Goal: Information Seeking & Learning: Learn about a topic

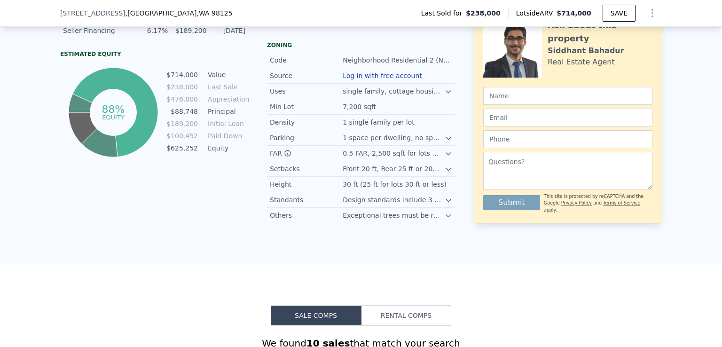
scroll to position [423, 0]
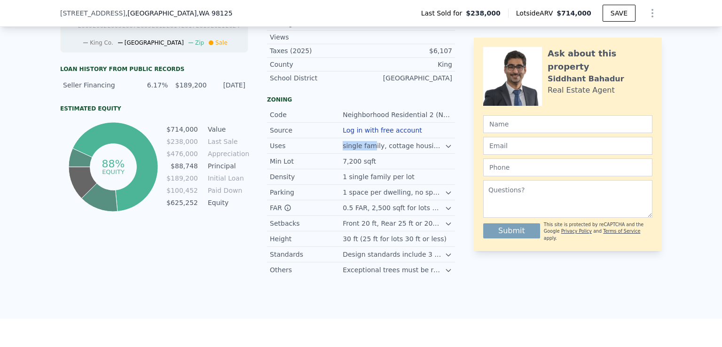
drag, startPoint x: 338, startPoint y: 151, endPoint x: 367, endPoint y: 151, distance: 28.7
click at [367, 151] on div "Uses single family, cottage housing, rowhouses, townhouses, apartments, and acc…" at bounding box center [361, 146] width 188 height 16
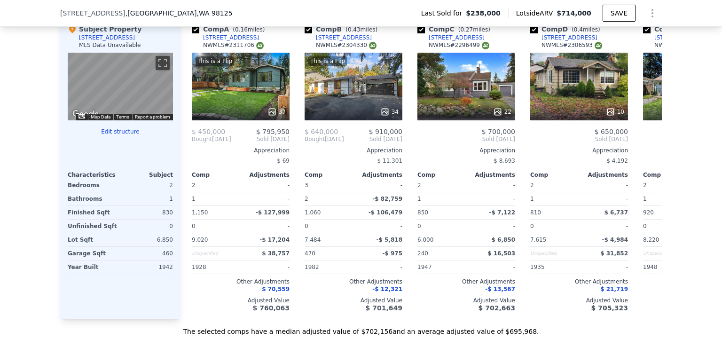
scroll to position [940, 0]
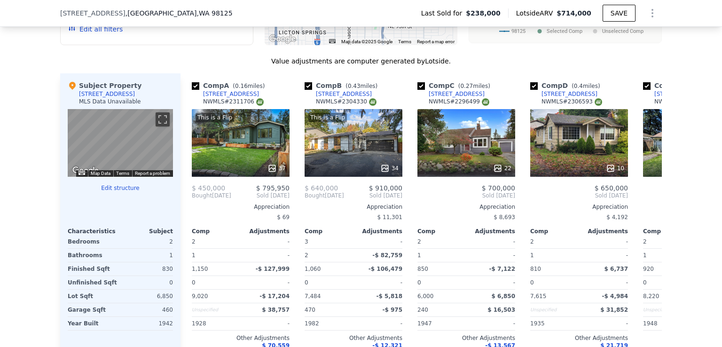
drag, startPoint x: 73, startPoint y: 98, endPoint x: 126, endPoint y: 98, distance: 53.1
click at [126, 98] on div "Subject Property 11323 15th Ave NE MLS Data Unavailable" at bounding box center [120, 95] width 105 height 28
click at [183, 12] on div "11323 15th Ave NE , Seattle , WA 98125 Last Sold for $238,000 Lotside ARV $714,…" at bounding box center [361, 13] width 602 height 26
drag, startPoint x: 182, startPoint y: 12, endPoint x: 47, endPoint y: 11, distance: 135.4
click at [48, 11] on div "11323 15th Ave NE , Seattle , WA 98125 Last Sold for $238,000 Lotside ARV $714,…" at bounding box center [361, 13] width 722 height 27
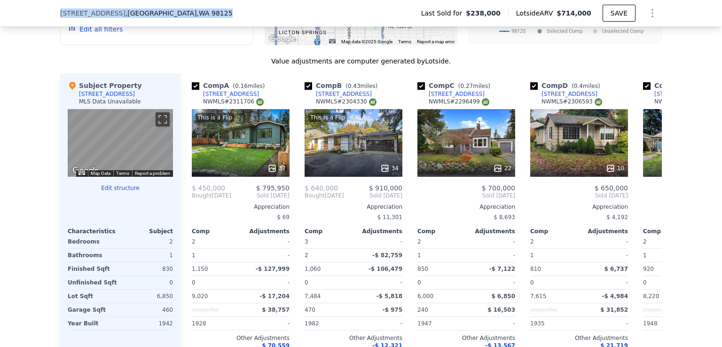
copy div "11323 15th Ave NE , Seattle , WA 98125"
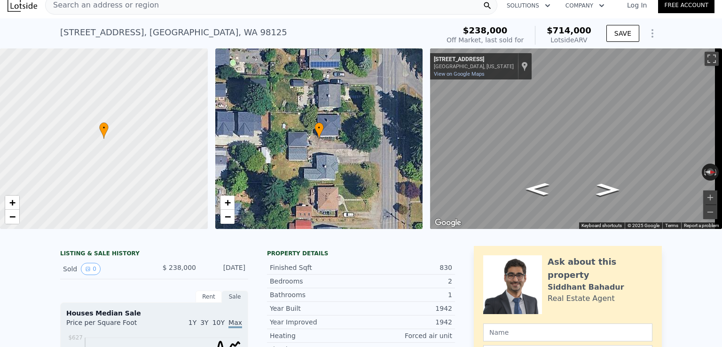
scroll to position [0, 0]
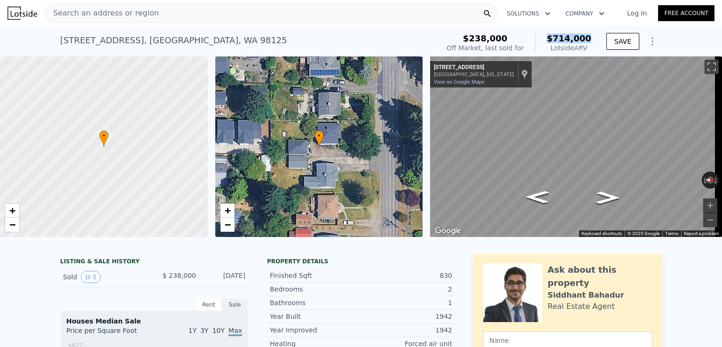
drag, startPoint x: 593, startPoint y: 36, endPoint x: 543, endPoint y: 34, distance: 49.9
click at [543, 34] on div "$238,000 Off Market, last sold for $714,000 Lotside ARV" at bounding box center [519, 43] width 152 height 26
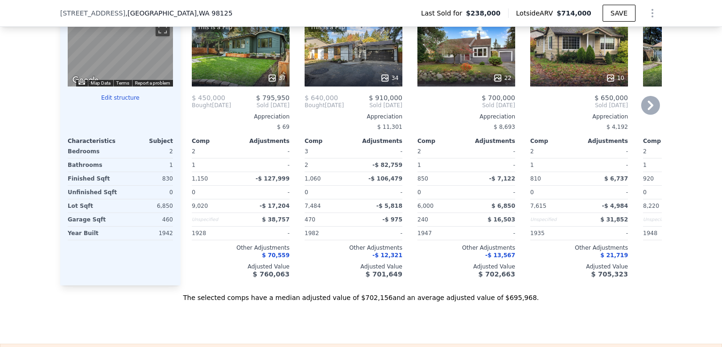
scroll to position [983, 0]
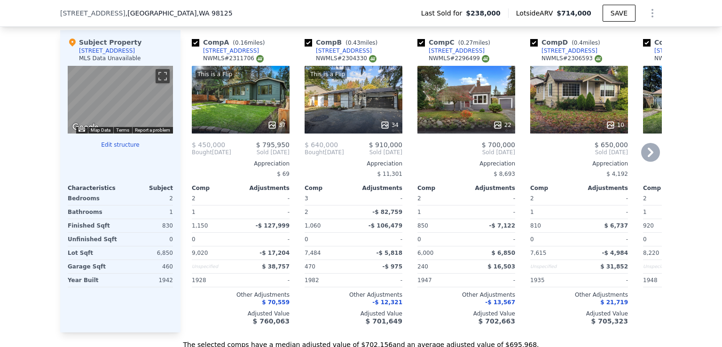
click at [307, 47] on input "checkbox" at bounding box center [309, 43] width 8 height 8
checkbox input "false"
click at [305, 47] on input "checkbox" at bounding box center [309, 43] width 8 height 8
checkbox input "false"
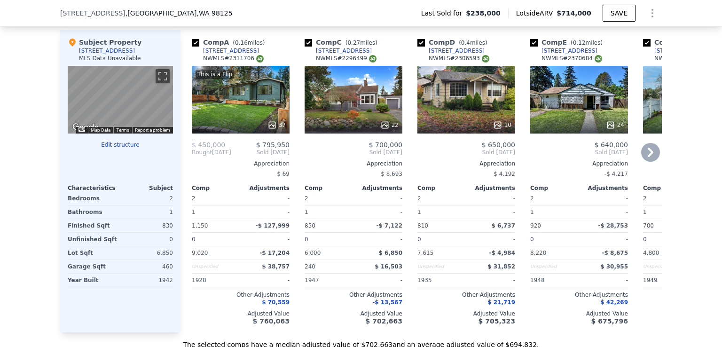
click at [542, 54] on div "[STREET_ADDRESS]" at bounding box center [570, 51] width 56 height 8
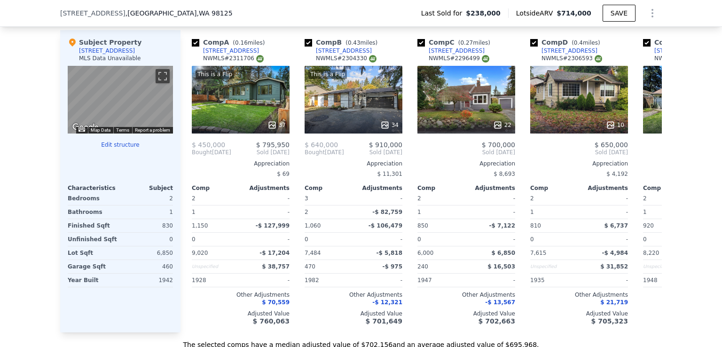
checkbox input "true"
click at [649, 157] on icon at bounding box center [651, 152] width 6 height 9
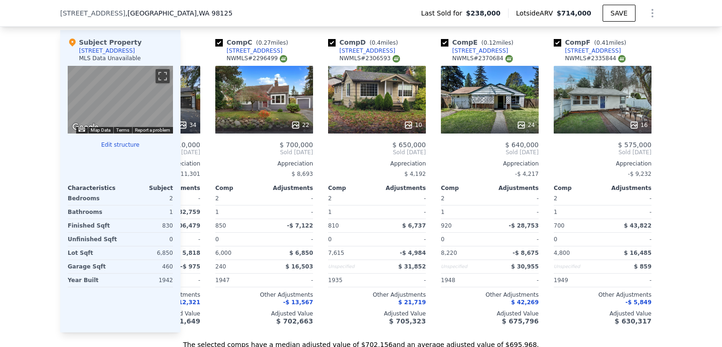
scroll to position [0, 226]
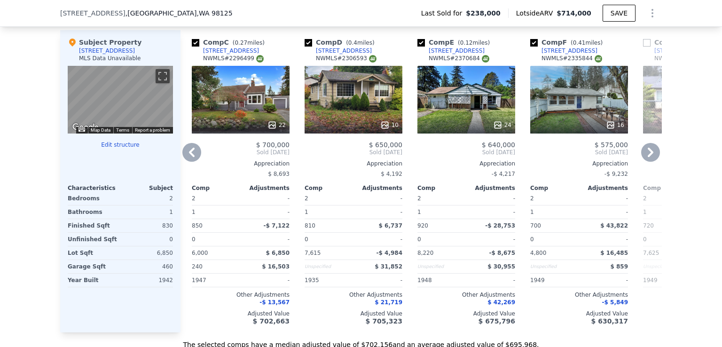
click at [190, 157] on icon at bounding box center [191, 152] width 19 height 19
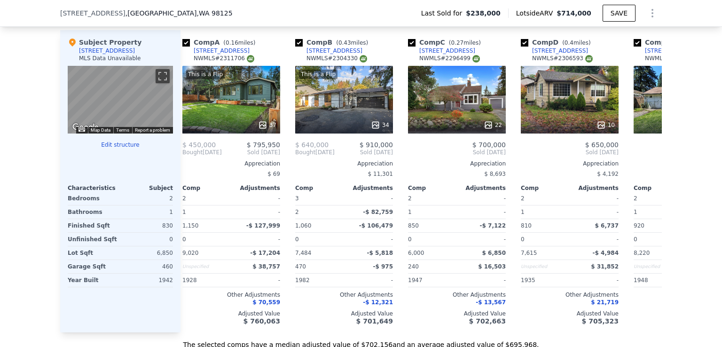
scroll to position [0, 0]
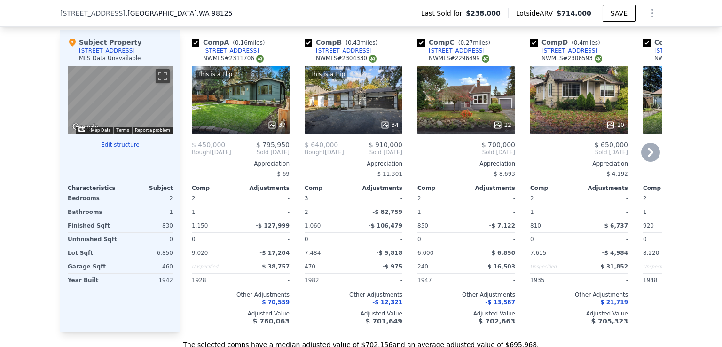
drag, startPoint x: 260, startPoint y: 55, endPoint x: 243, endPoint y: 55, distance: 17.4
click at [243, 55] on div "Comp A ( 0.16 miles) 11025 17th Ave NE NWMLS # 2311706" at bounding box center [241, 52] width 98 height 28
copy div "[STREET_ADDRESS]"
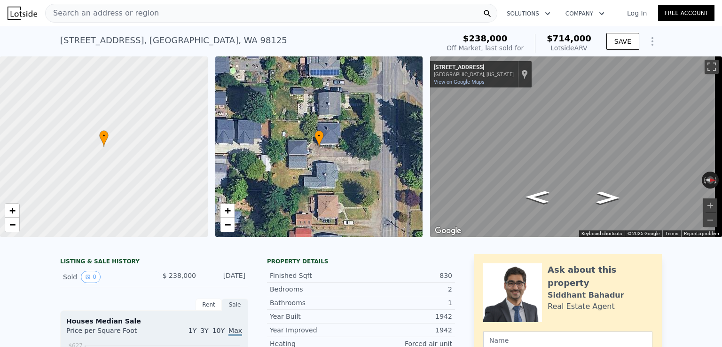
drag, startPoint x: 216, startPoint y: 15, endPoint x: 190, endPoint y: 15, distance: 25.9
click at [190, 15] on div "Search an address or region" at bounding box center [271, 13] width 452 height 19
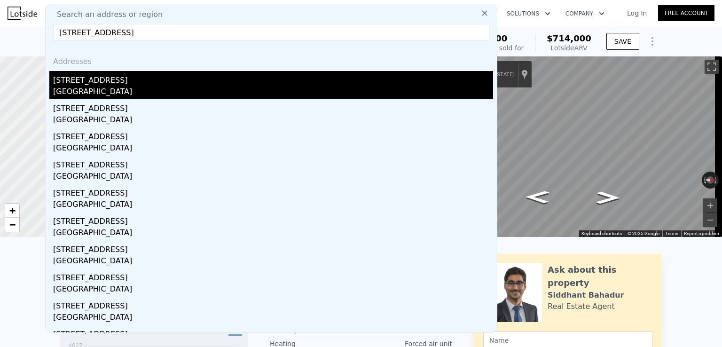
type input "315 Ne 115th St, Seattle WA"
click at [89, 91] on div "Seattle, WA 98125" at bounding box center [273, 92] width 440 height 13
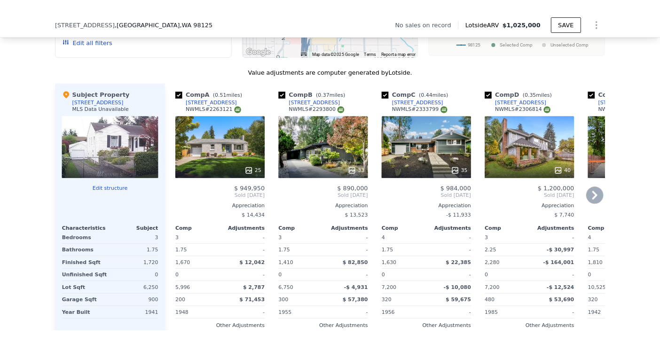
scroll to position [983, 0]
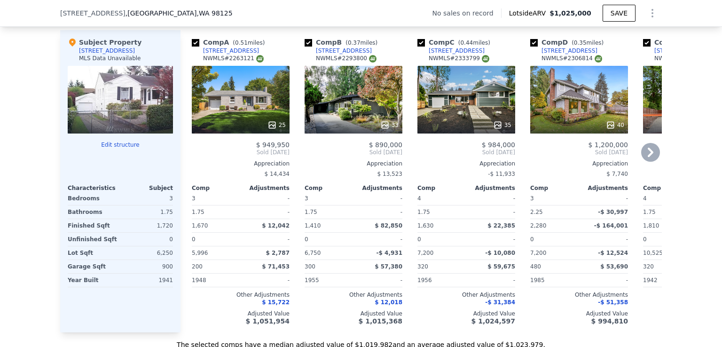
click at [417, 44] on input "checkbox" at bounding box center [421, 43] width 8 height 8
checkbox input "false"
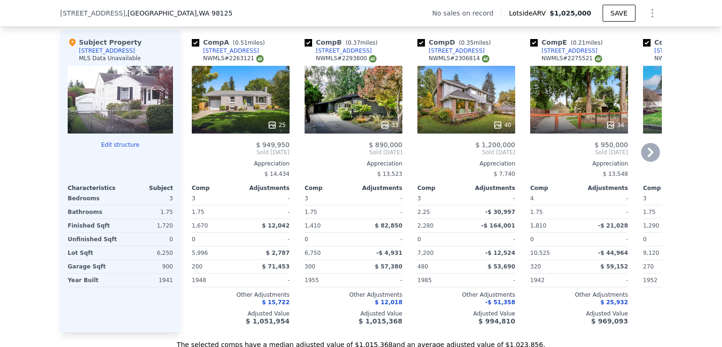
click at [417, 47] on input "checkbox" at bounding box center [421, 43] width 8 height 8
checkbox input "false"
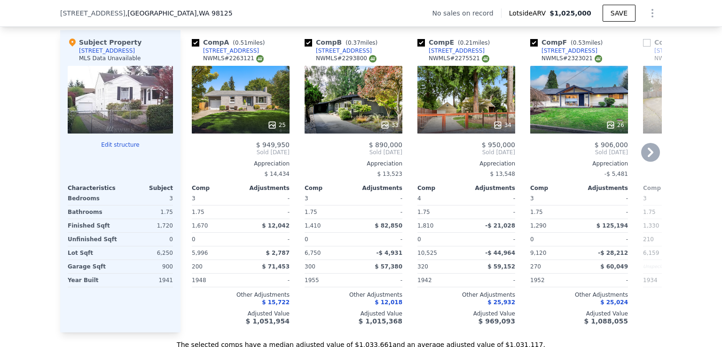
click at [417, 47] on input "checkbox" at bounding box center [421, 43] width 8 height 8
checkbox input "false"
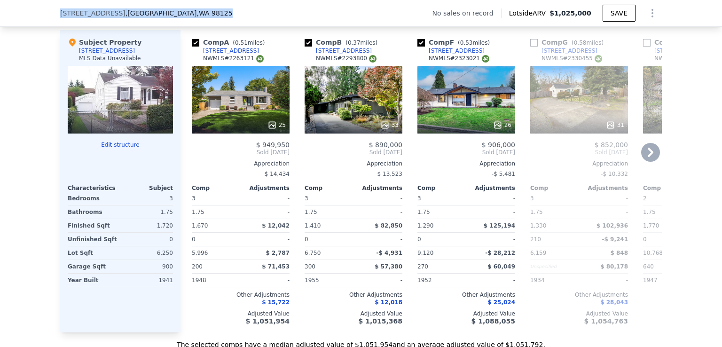
drag, startPoint x: 178, startPoint y: 13, endPoint x: 33, endPoint y: 15, distance: 144.3
click at [34, 15] on div "315 NE 115th St , Seattle , WA 98125 No sales on record Lotside ARV $1,025,000 …" at bounding box center [361, 13] width 722 height 27
copy div "315 NE 115th St , Seattle , WA 98125"
drag, startPoint x: 316, startPoint y: 16, endPoint x: 205, endPoint y: 0, distance: 112.5
click at [314, 16] on div "315 NE 115th St , Seattle , WA 98125 No sales on record Lotside ARV $1,025,000 …" at bounding box center [361, 13] width 602 height 26
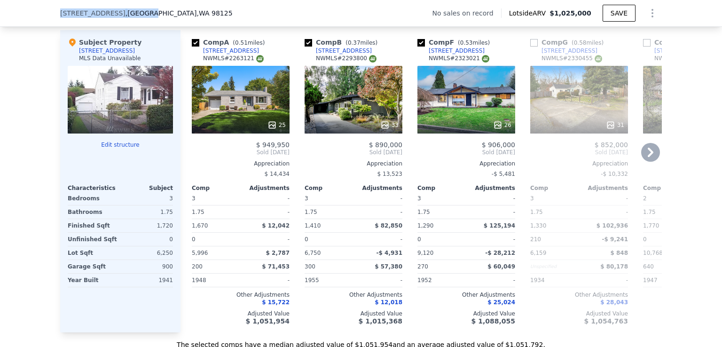
drag, startPoint x: 52, startPoint y: 12, endPoint x: 126, endPoint y: 12, distance: 73.3
click at [126, 12] on div "315 NE 115th St , Seattle , WA 98125 No sales on record Lotside ARV $1,025,000 …" at bounding box center [361, 13] width 722 height 27
copy div "315 NE 115th St , Seattle"
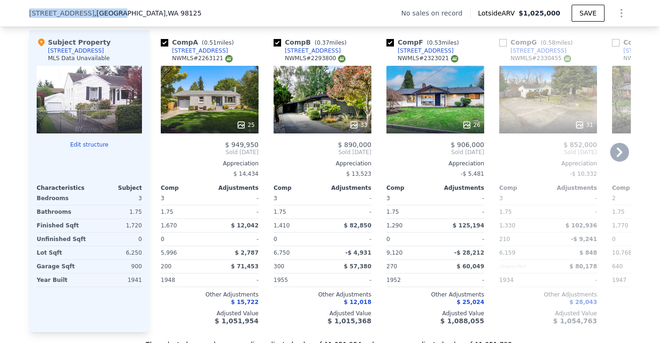
checkbox input "true"
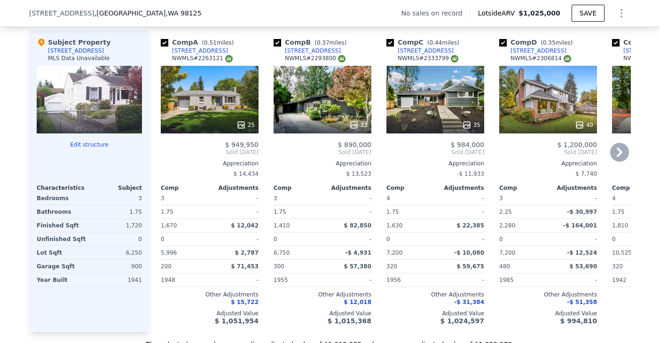
click at [617, 161] on icon at bounding box center [619, 152] width 19 height 19
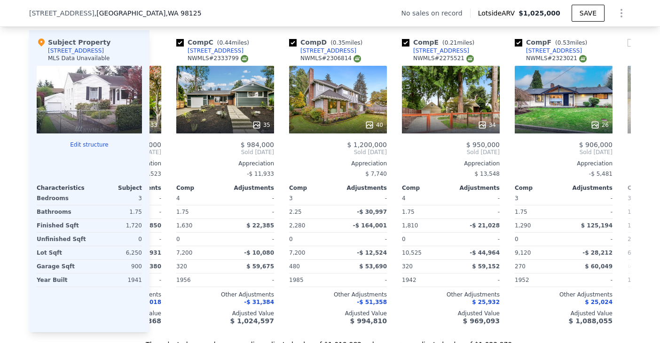
scroll to position [0, 226]
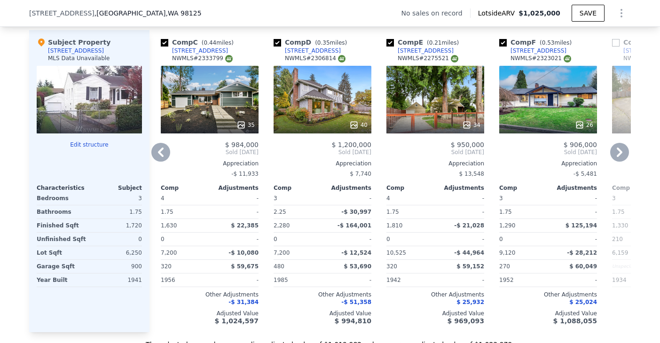
click at [617, 161] on icon at bounding box center [619, 152] width 19 height 19
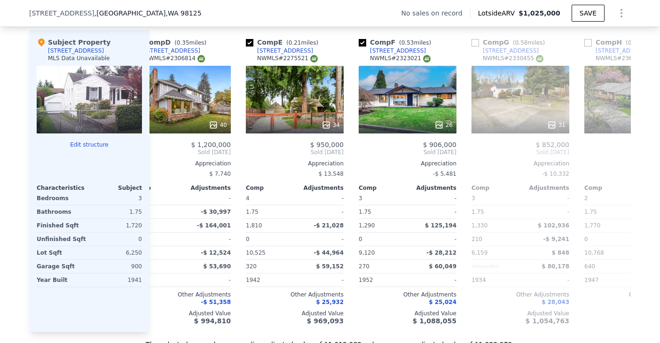
scroll to position [0, 451]
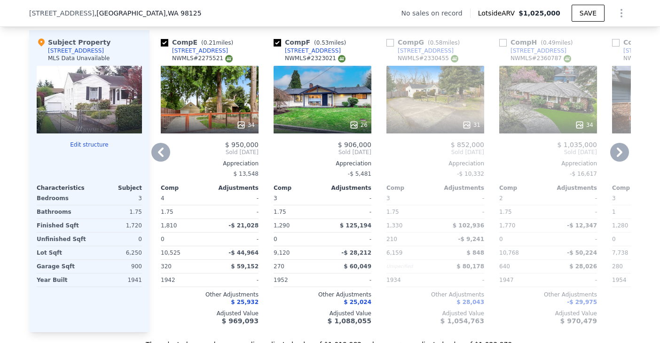
click at [617, 161] on icon at bounding box center [619, 152] width 19 height 19
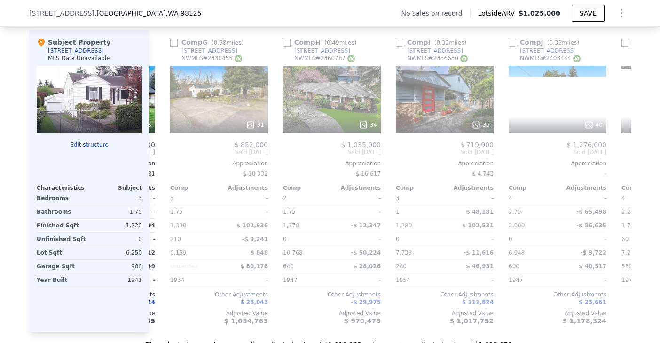
scroll to position [0, 677]
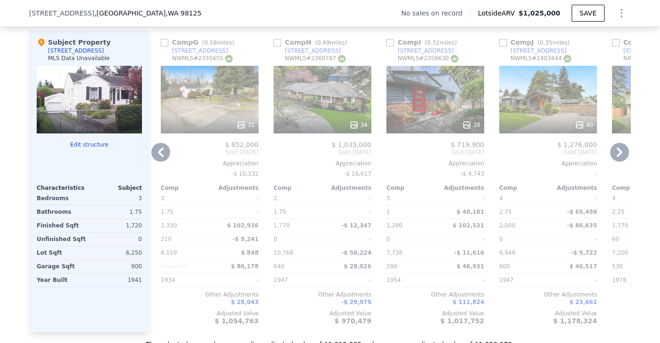
click at [274, 47] on input "checkbox" at bounding box center [278, 43] width 8 height 8
checkbox input "true"
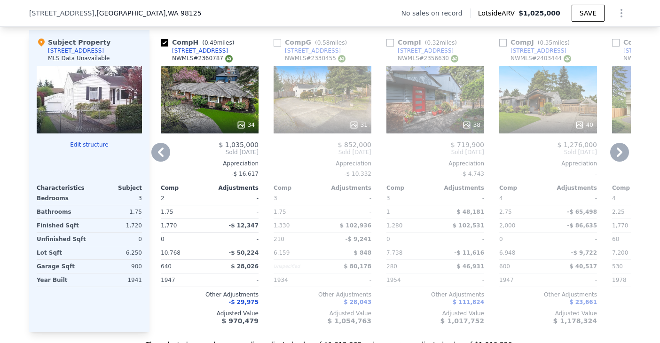
click at [620, 159] on icon at bounding box center [619, 152] width 19 height 19
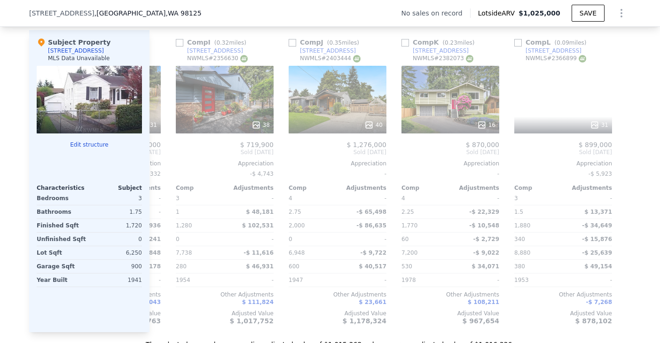
scroll to position [0, 895]
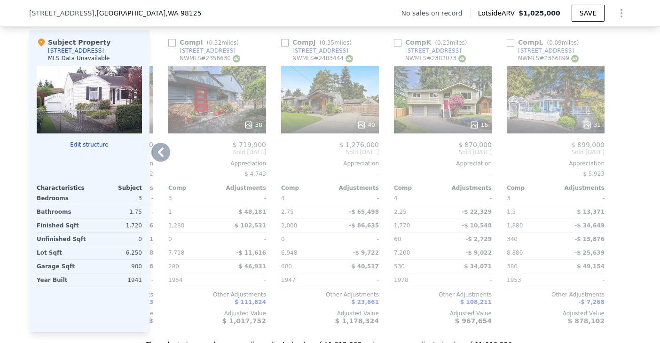
click at [620, 159] on div at bounding box center [623, 181] width 15 height 302
click at [153, 157] on icon at bounding box center [160, 152] width 19 height 19
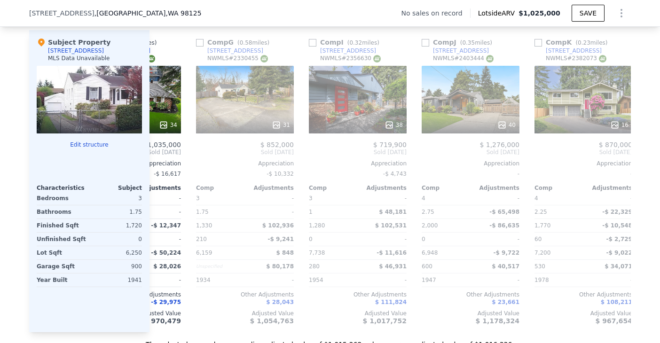
scroll to position [0, 669]
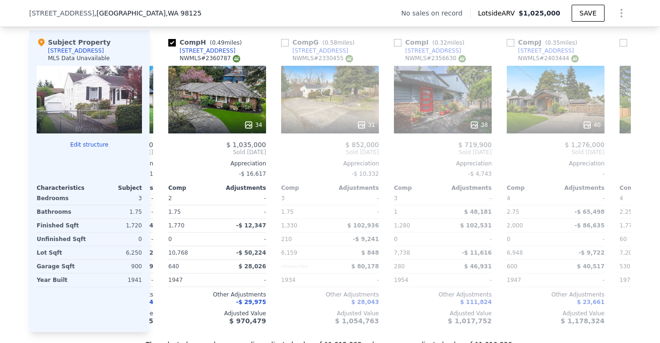
click at [153, 157] on div "Comp A ( 0.51 miles) 1932 N 120th St NWMLS # 2263121 25 $ 949,950 Sold Oct 2024…" at bounding box center [389, 181] width 481 height 302
click at [159, 152] on icon at bounding box center [161, 152] width 6 height 9
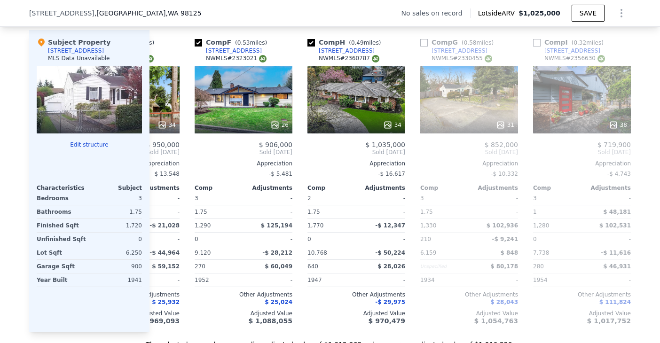
scroll to position [0, 444]
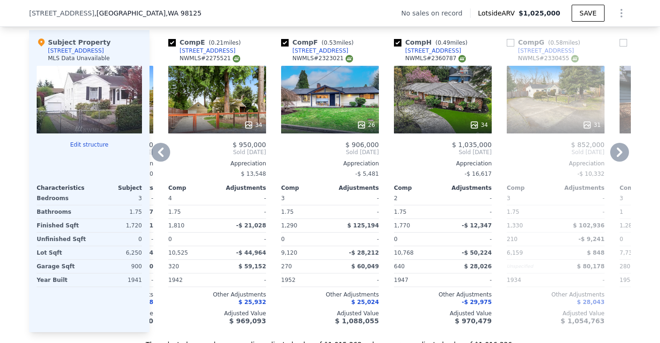
click at [158, 156] on icon at bounding box center [160, 152] width 19 height 19
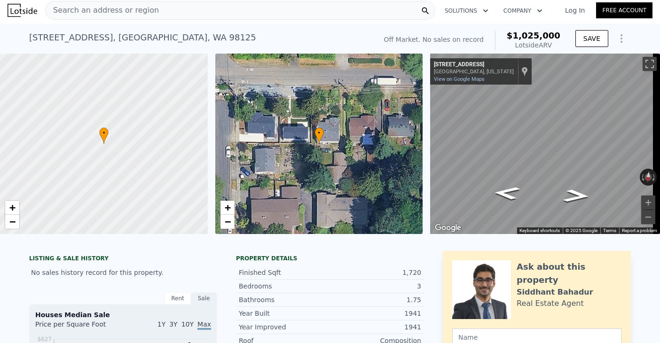
scroll to position [0, 0]
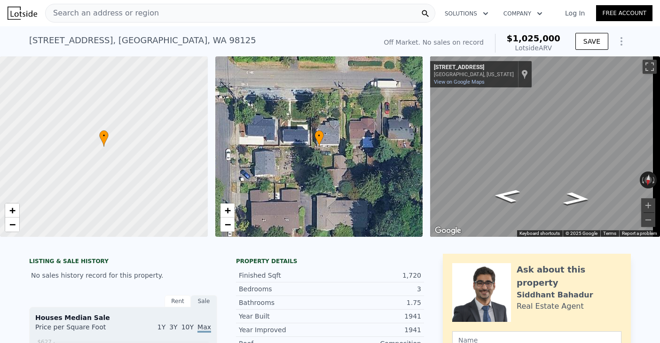
click at [333, 16] on div "Search an address or region" at bounding box center [240, 13] width 390 height 19
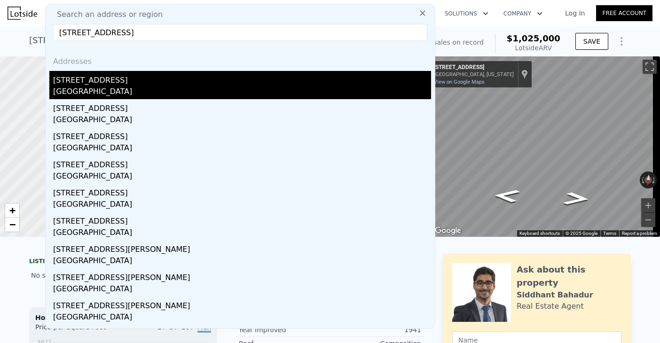
type input "14322 24th Ave Ne, Seattle WA"
click at [96, 82] on div "14322 24th Ave NE" at bounding box center [242, 78] width 378 height 15
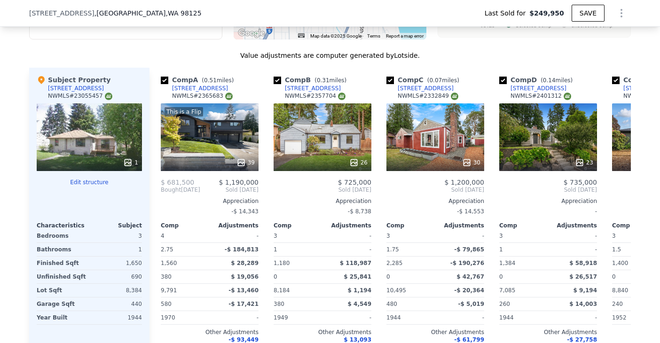
scroll to position [1077, 0]
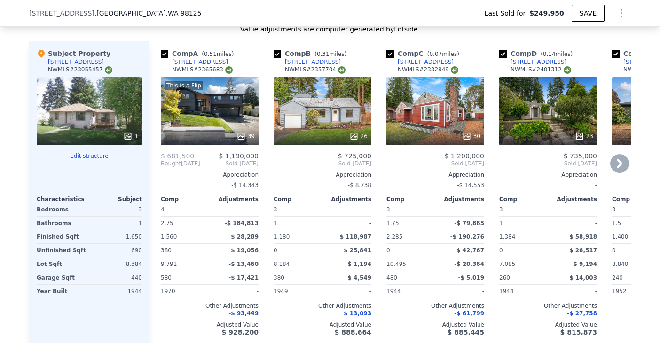
type input "$ 894,000"
type input "$ 556,032"
click at [162, 58] on input "checkbox" at bounding box center [165, 54] width 8 height 8
checkbox input "false"
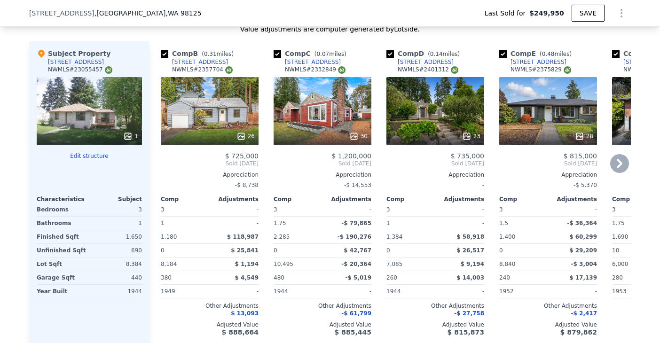
click at [274, 58] on input "checkbox" at bounding box center [278, 54] width 8 height 8
checkbox input "false"
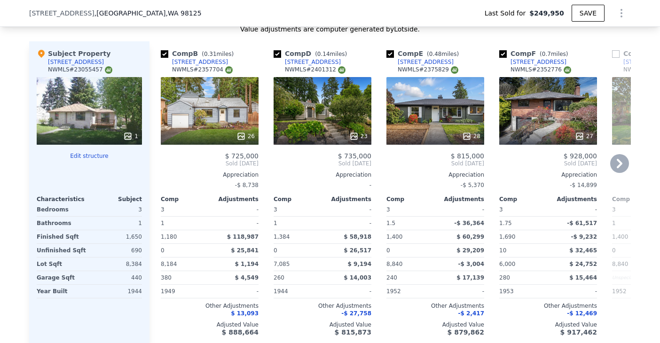
click at [390, 57] on div "Comp E ( 0.48 miles)" at bounding box center [424, 53] width 76 height 9
click at [387, 57] on input "checkbox" at bounding box center [390, 54] width 8 height 8
checkbox input "false"
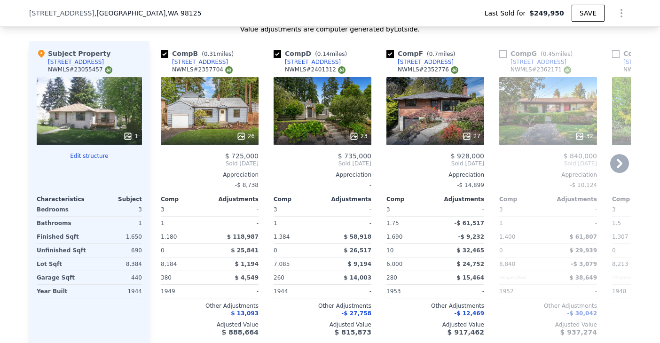
click at [387, 57] on input "checkbox" at bounding box center [390, 54] width 8 height 8
checkbox input "false"
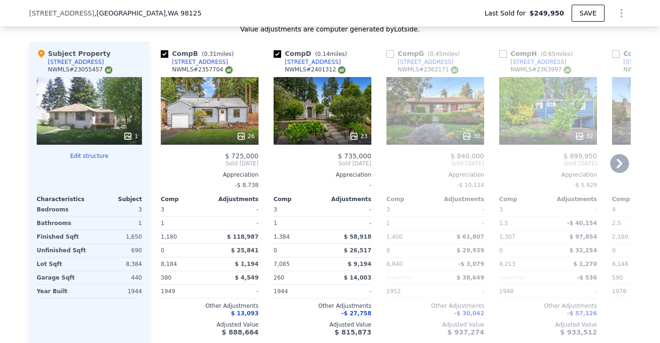
click at [387, 57] on input "checkbox" at bounding box center [390, 54] width 8 height 8
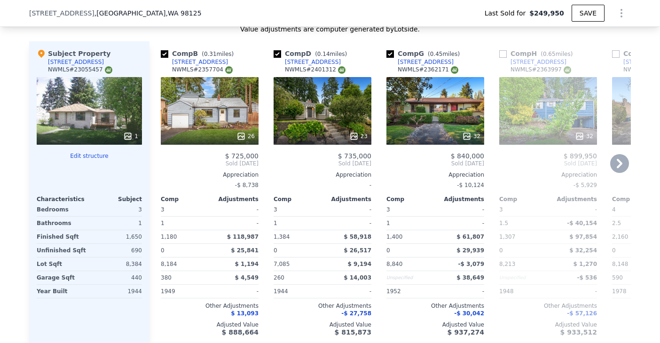
checkbox input "false"
checkbox input "true"
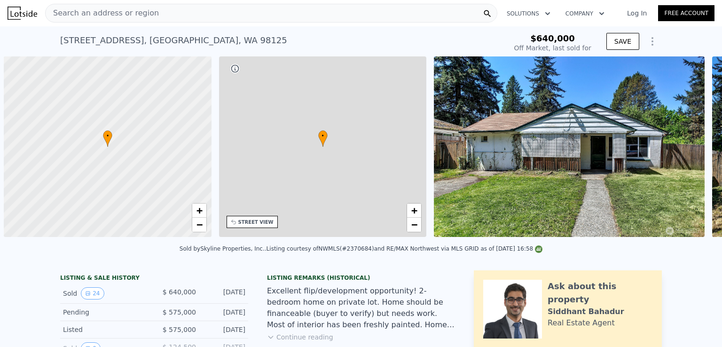
scroll to position [0, 4]
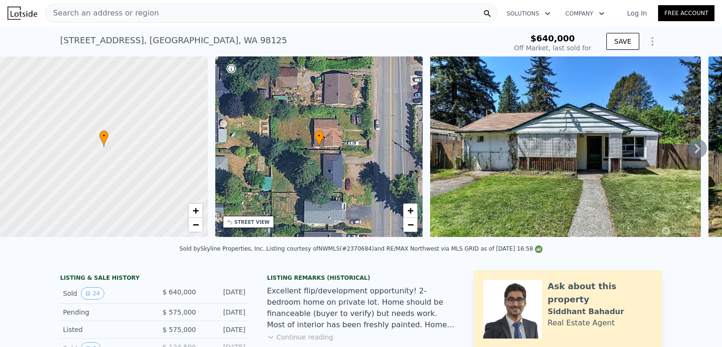
type input "-$ 685,614"
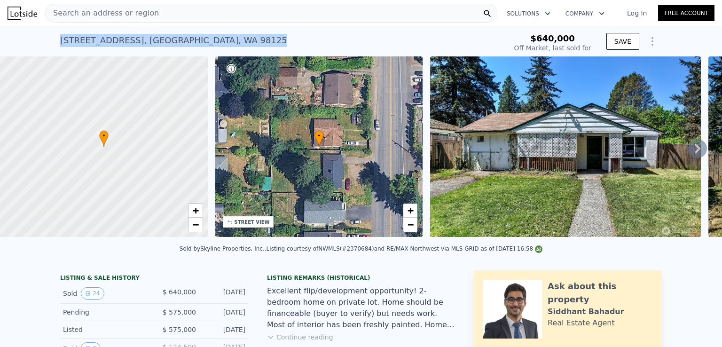
drag, startPoint x: 124, startPoint y: 41, endPoint x: 46, endPoint y: 39, distance: 78.1
click at [46, 39] on div "[STREET_ADDRESS] Sold [DATE] for $640k $640,000 Off Market, last sold for SAVE" at bounding box center [361, 41] width 722 height 30
